Goal: Book appointment/travel/reservation

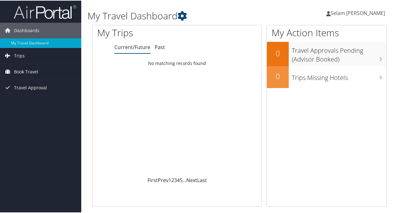
click at [36, 53] on link "Trips" at bounding box center [40, 56] width 81 height 16
click at [29, 96] on span "Book Travel" at bounding box center [26, 100] width 24 height 16
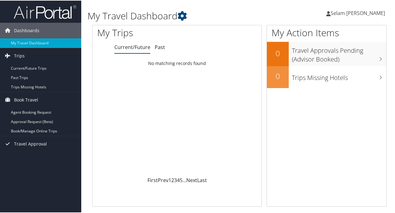
click at [41, 129] on link "Book/Manage Online Trips" at bounding box center [40, 130] width 81 height 9
